Goal: Communication & Community: Answer question/provide support

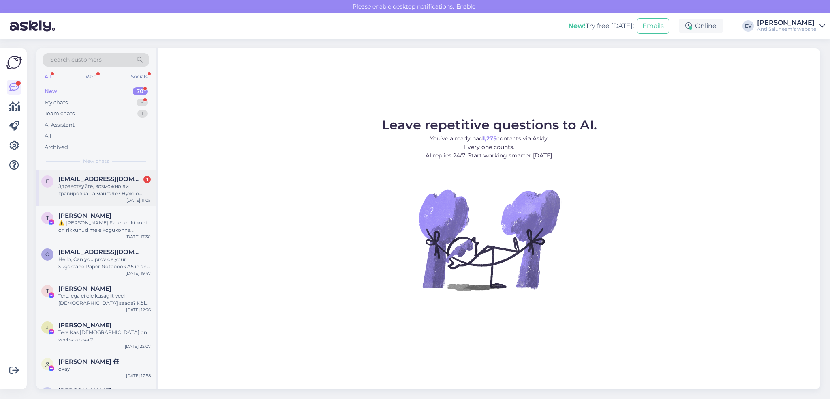
click at [108, 187] on div "Здравствуйте, возможно ли гравировка на мангале? Нужно сделать логотип фирмы" at bounding box center [104, 189] width 92 height 15
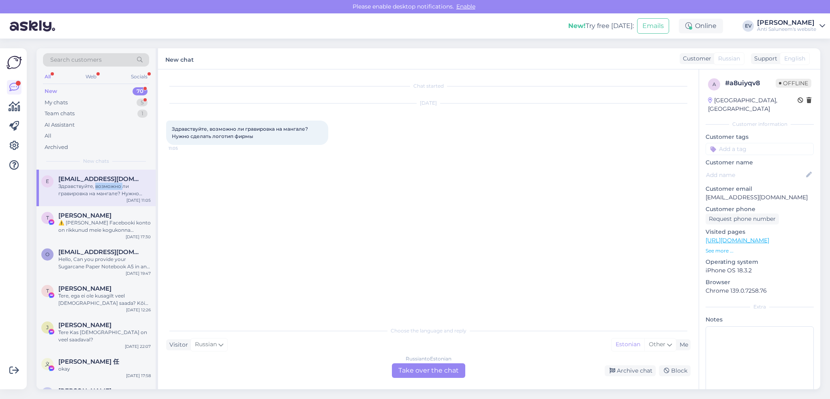
click at [108, 187] on div "Здравствуйте, возможно ли гравировка на мангале? Нужно сделать логотип фирмы" at bounding box center [104, 189] width 92 height 15
click at [410, 370] on div "Russian to Estonian Take over the chat" at bounding box center [428, 370] width 73 height 15
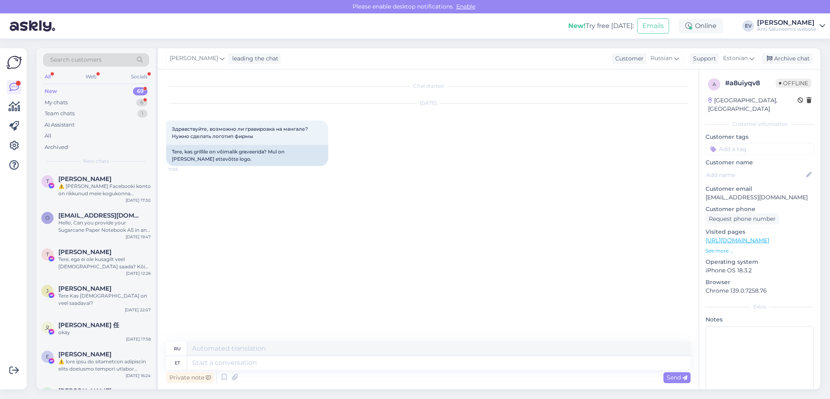
click at [335, 370] on div "Private note Send" at bounding box center [428, 376] width 525 height 15
click at [319, 366] on textarea at bounding box center [439, 363] width 504 height 14
type textarea "Tere!"
type textarea "Привет"
type textarea "Tere!"
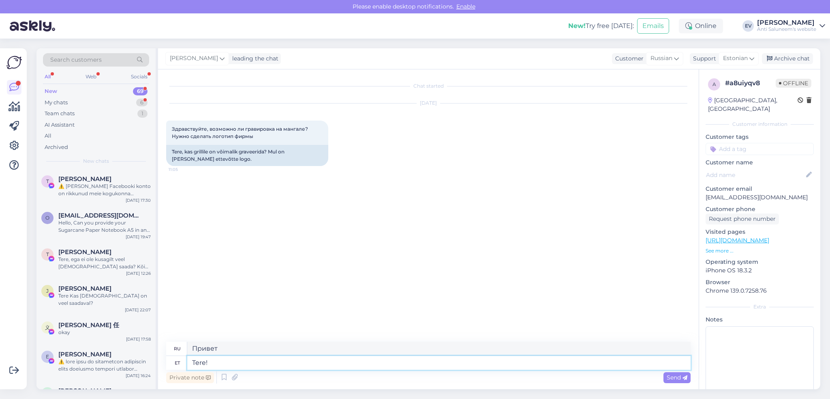
type textarea "Привет!"
type textarea "Tere! Kuna m"
type textarea "Привет! Потому что"
type textarea "Tere! Kuna meie et"
type textarea "Привет! Потому что мы"
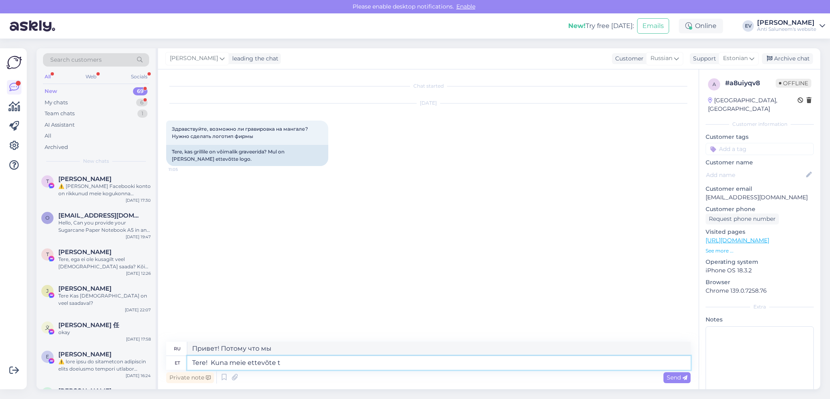
type textarea "Tere! Kuna meie ettevõte te"
type textarea "Здравствуйте! Поскольку наша компания..."
type textarea "Tere! Kuna meie ettevõte tegeleb f"
type textarea "Здравствуйте! Поскольку наша компания занимается"
type textarea "Tere! Kuna meie ettevõte tegeleb firmakingitustega"
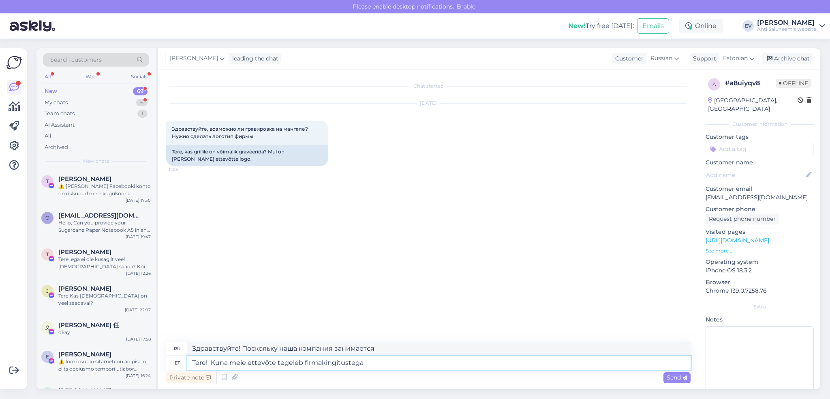
type textarea "Здравствуйте! Наша компания занимается корпоративными подарками."
type textarea "Tere! Kuna meie ettevõte tegeleb firmakingitustega ja gr"
type textarea "Здравствуйте! Наша компания занимается корпоративными подарками и"
type textarea "Tere! Kuna meie ettevõte tegeleb firmakingitustega ja graveerime o"
type textarea "Здравствуйте! Наша компания занимается корпоративными подарками и гравировкой."
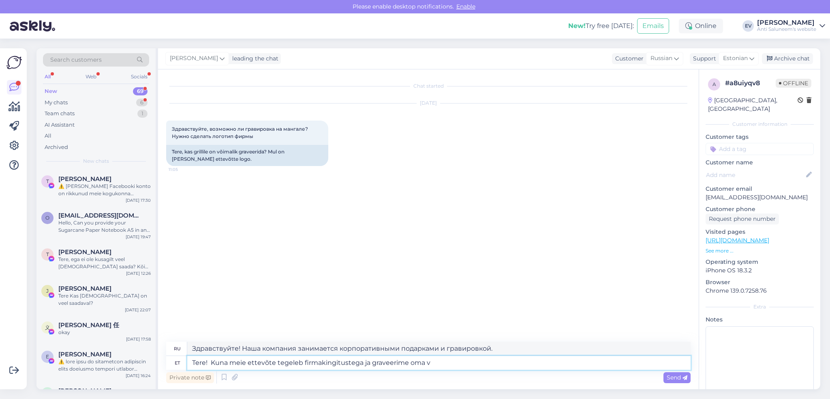
type textarea "Tere! Kuna meie ettevõte tegeleb firmakingitustega ja graveerime oma va"
type textarea "Здравствуйте! Наша компания занимается корпоративными подарками, и мы гравируем…"
type textarea "Tere! Kuna meie ettevõte tegeleb firmakingitustega ja graveerime oma valikus"
type textarea "Здравствуйте! Наша компания занимается корпоративными подарками, и мы делаем гр…"
type textarea "Tere! Kuna meie ettevõte tegeleb firmakingitustega ja graveerime oma valikus ol…"
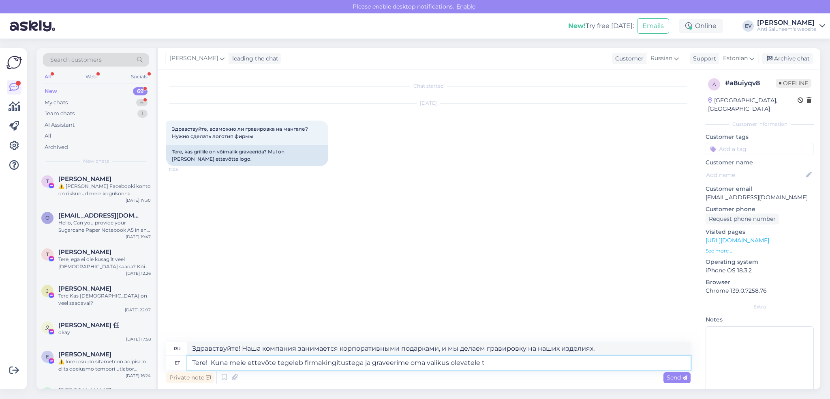
type textarea "Здравствуйте! Наша компания занимается корпоративными подарками, и мы гравируем…"
type textarea "Tere! Kuna meie ettevõte tegeleb firmakingitustega ja graveerime oma valikus ol…"
type textarea "Здравствуйте! Поскольку наша компания занимается корпоративными подарками и гра…"
type textarea "Tere! Kuna meie ettevõte tegeleb firmakingitustega ja graveerime oma valikus ol…"
type textarea "Здравствуйте! Поскольку наша компания занимается корпоративными подарками и гра…"
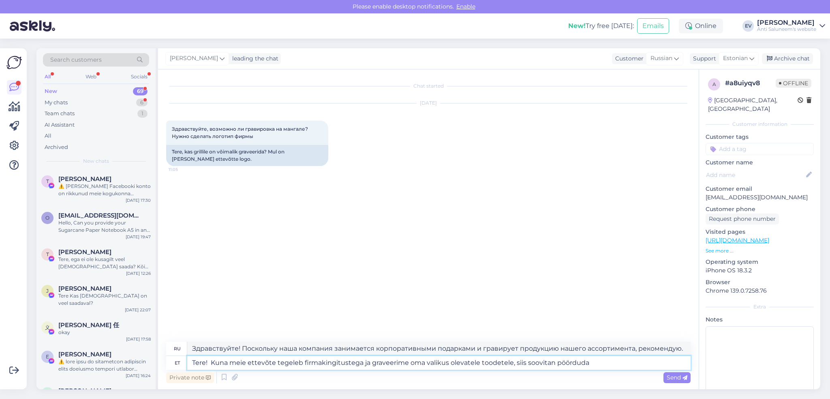
type textarea "Tere! Kuna meie ettevõte tegeleb firmakingitustega ja graveerime oma valikus ol…"
type textarea "Здравствуйте! Поскольку наша компания занимается корпоративными подарками и гра…"
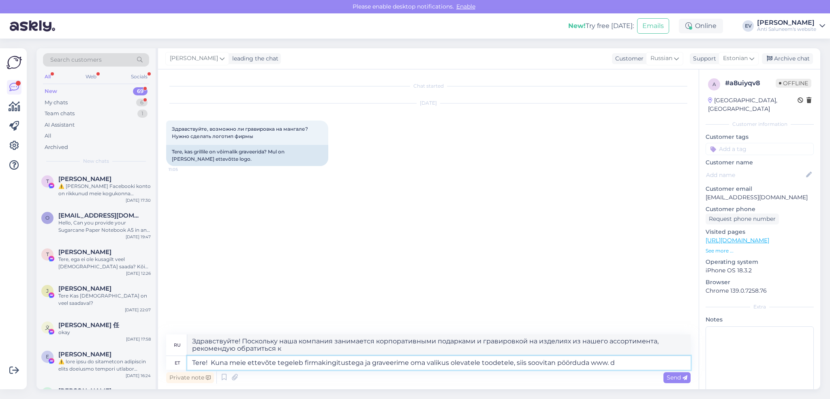
type textarea "Tere! Kuna meie ettevõte tegeleb firmakingitustega ja graveerime oma valikus ol…"
type textarea "Здравствуйте! Поскольку наша компания занимается корпоративными подарками и гра…"
type textarea "Tere! Kuna meie ettevõte tegeleb firmakingitustega ja graveerime oma valikus ol…"
type textarea "Здравствуйте! Поскольку наша компания занимается корпоративными подарками и гра…"
type textarea "Tere! Kuna meie ettevõte tegeleb firmakingitustega ja graveerime oma valikus ol…"
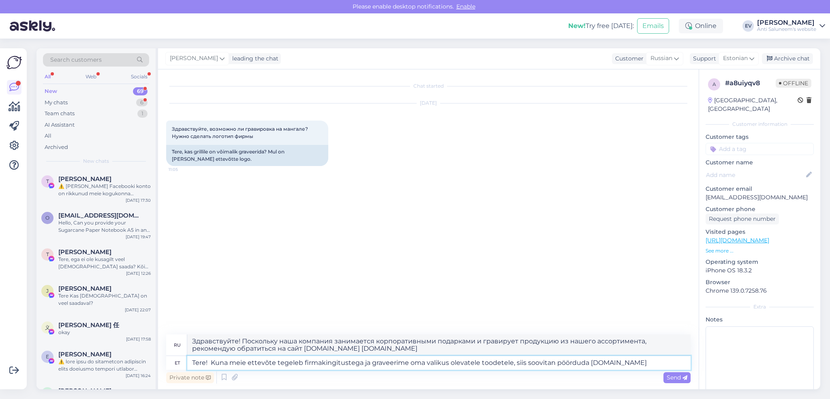
type textarea "Здравствуйте! Поскольку наша компания занимается корпоративными подарками и гра…"
type textarea "Tere! Kuna meie ettevõte tegeleb firmakingitustega ja graveerime oma valikus ol…"
click at [672, 379] on span "Send" at bounding box center [677, 376] width 21 height 7
